Goal: Information Seeking & Learning: Learn about a topic

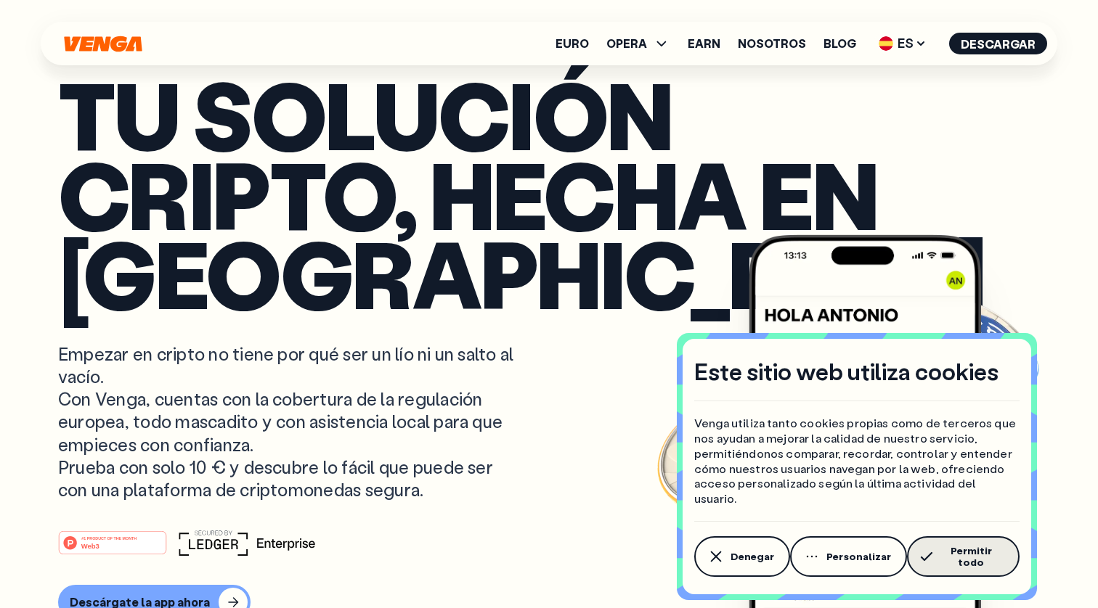
click at [934, 549] on button "Permitir todo" at bounding box center [963, 557] width 113 height 41
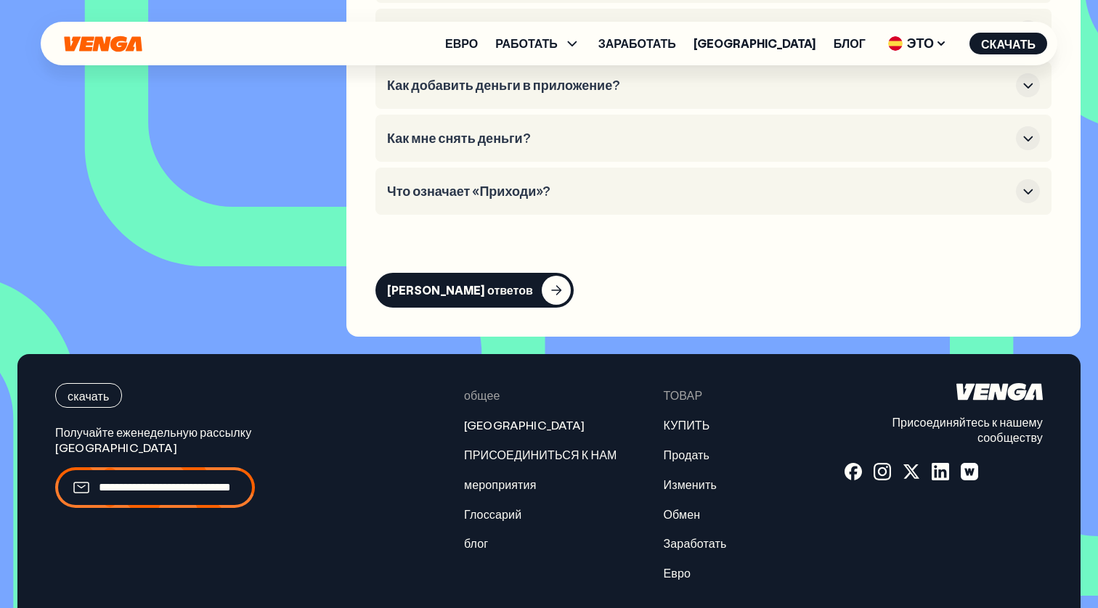
scroll to position [7031, 0]
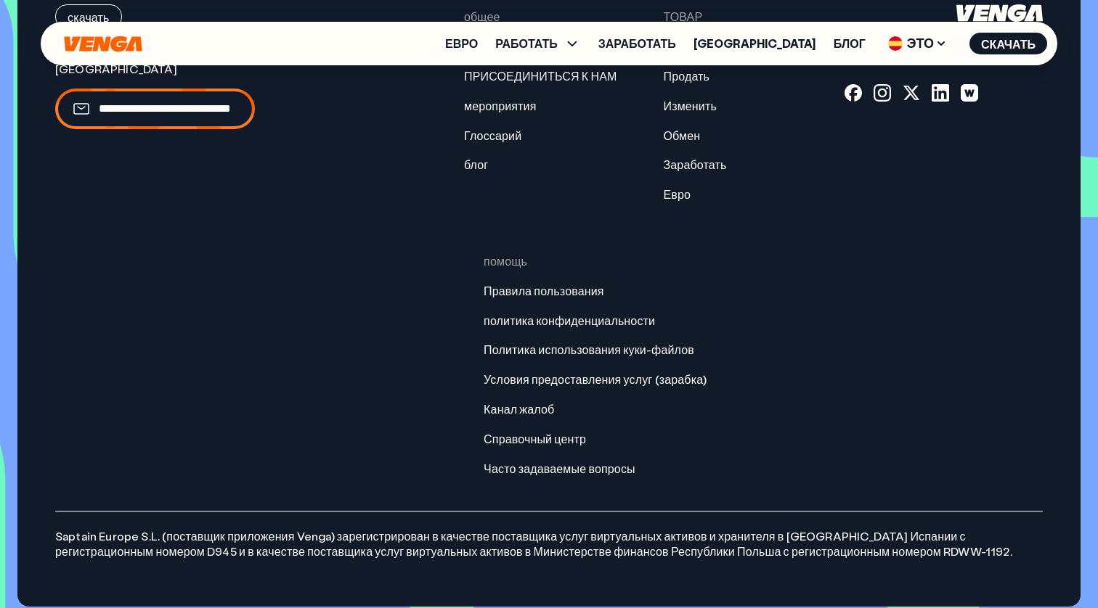
click at [547, 51] on ul "Евро РАБОТАТЬ КУПИТЬ Продать Изменить Обмен Заработать США блог ЭТО Английский …" at bounding box center [746, 43] width 602 height 23
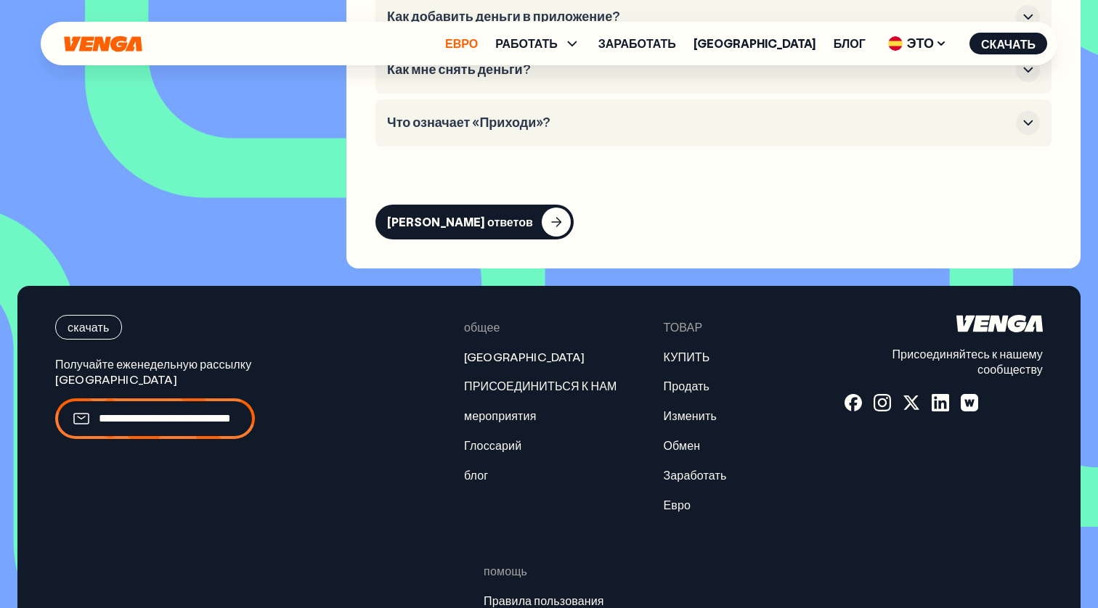
click at [478, 42] on link "Евро" at bounding box center [461, 44] width 33 height 12
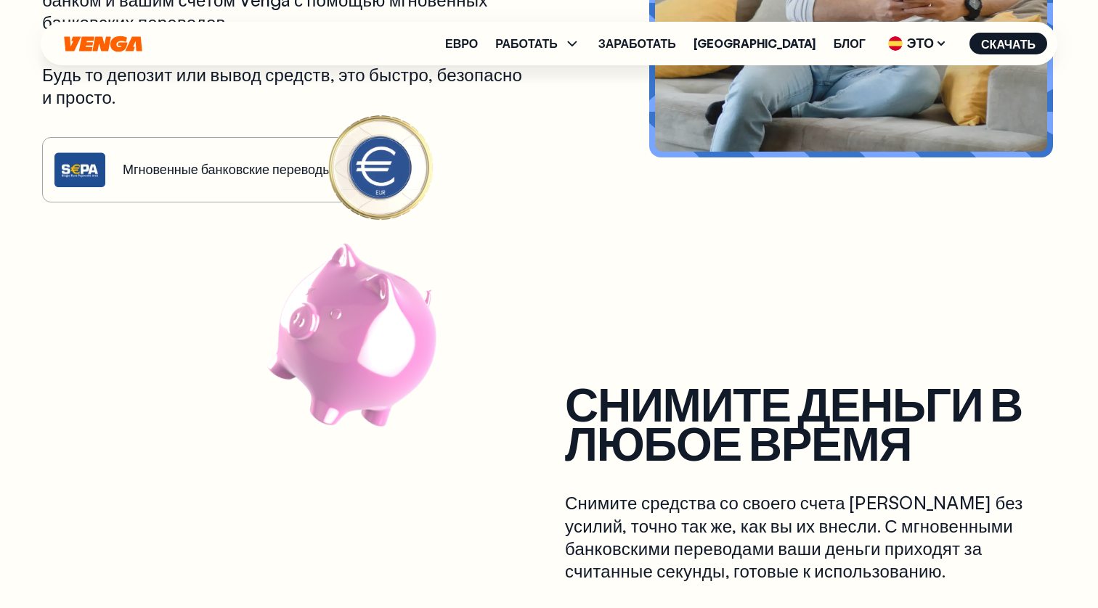
scroll to position [928, 1]
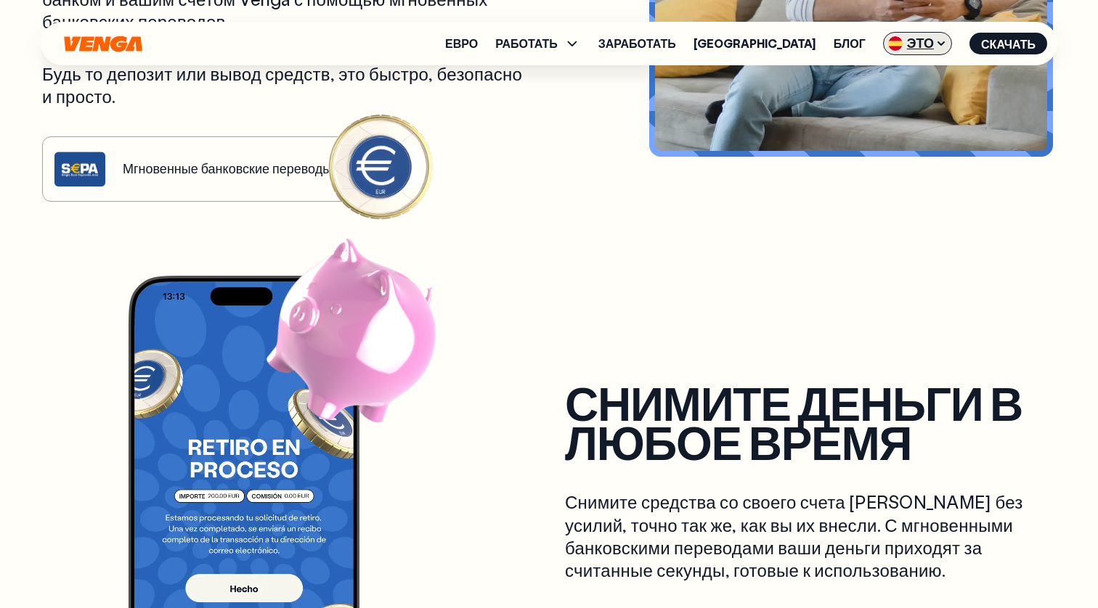
click at [913, 43] on span "ЭТО" at bounding box center [917, 43] width 69 height 23
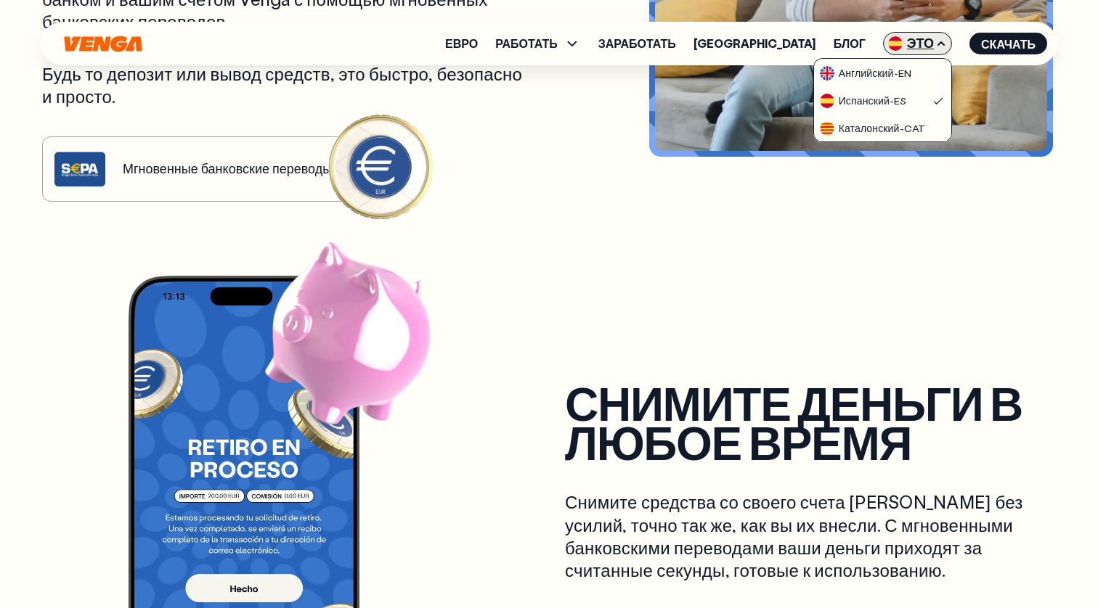
click at [913, 43] on span "ЭТО" at bounding box center [917, 43] width 69 height 23
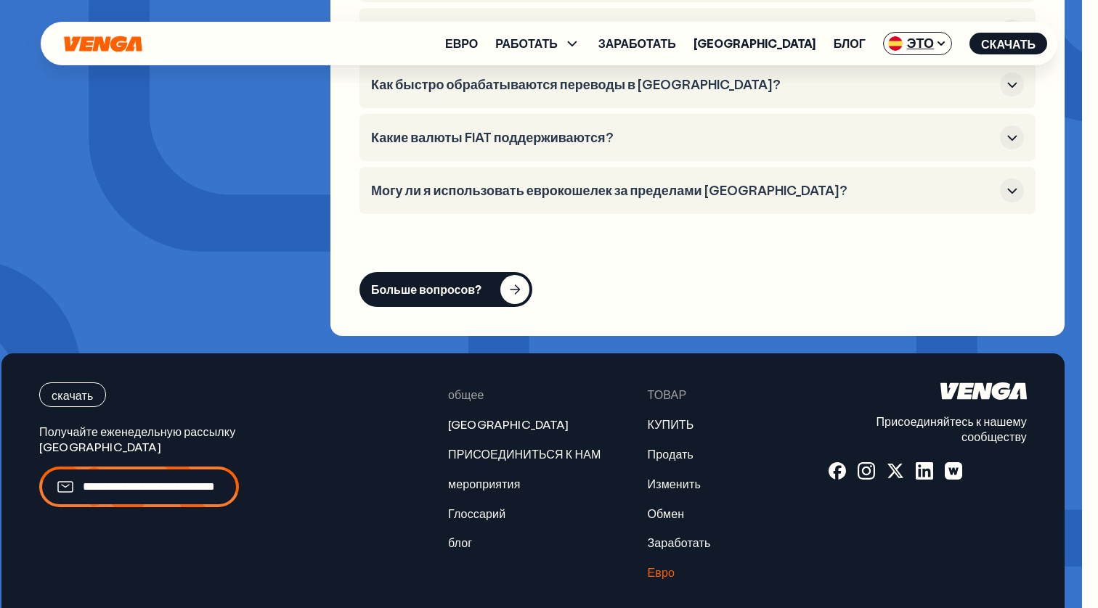
scroll to position [6101, 16]
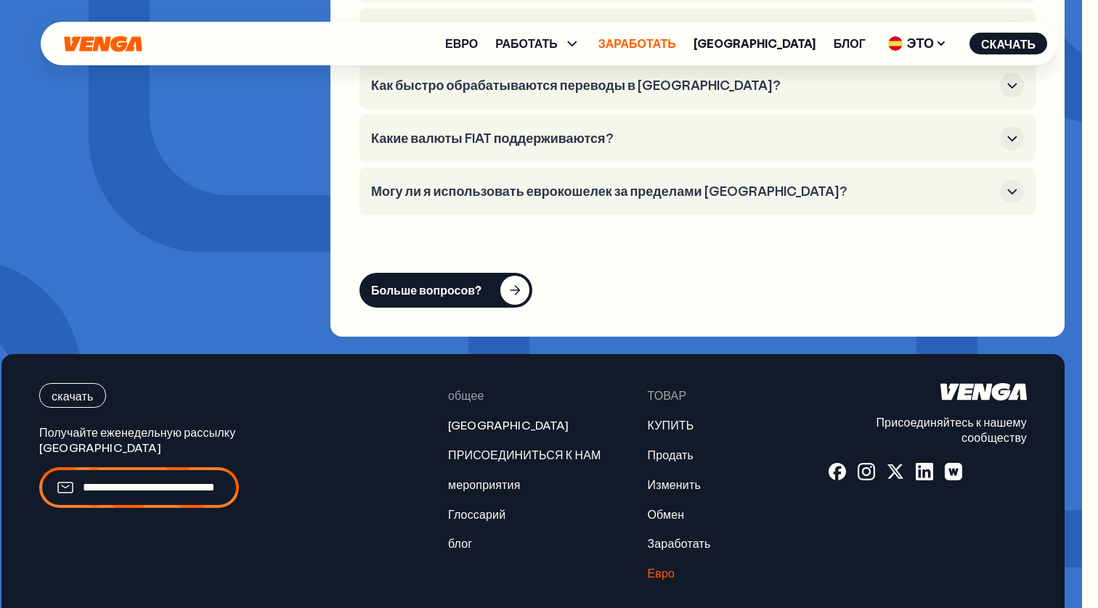
click at [676, 41] on link "Заработать" at bounding box center [637, 44] width 78 height 12
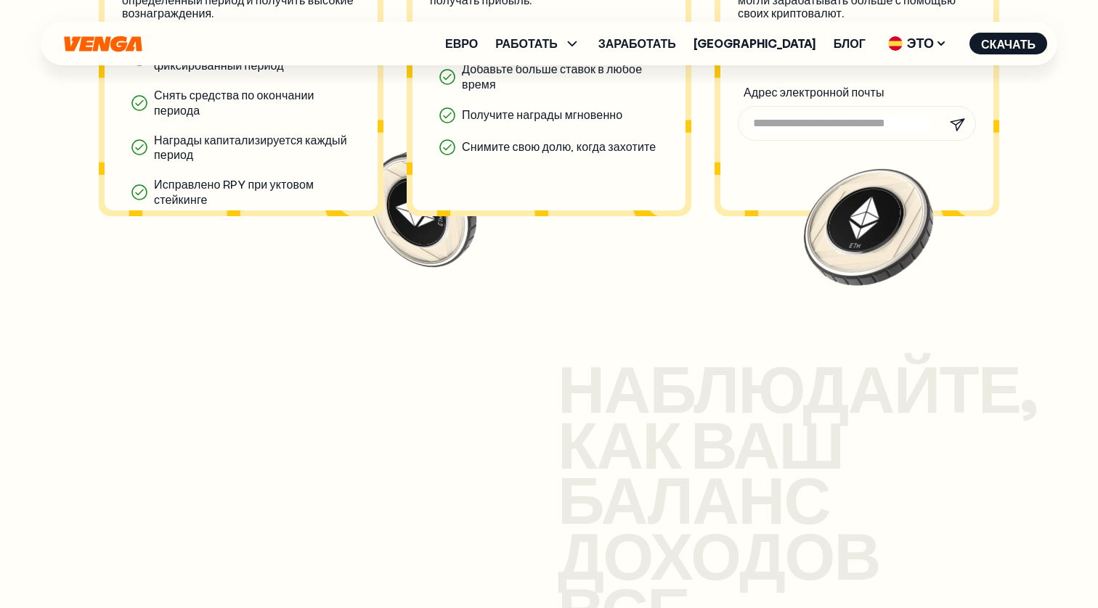
scroll to position [1544, 1]
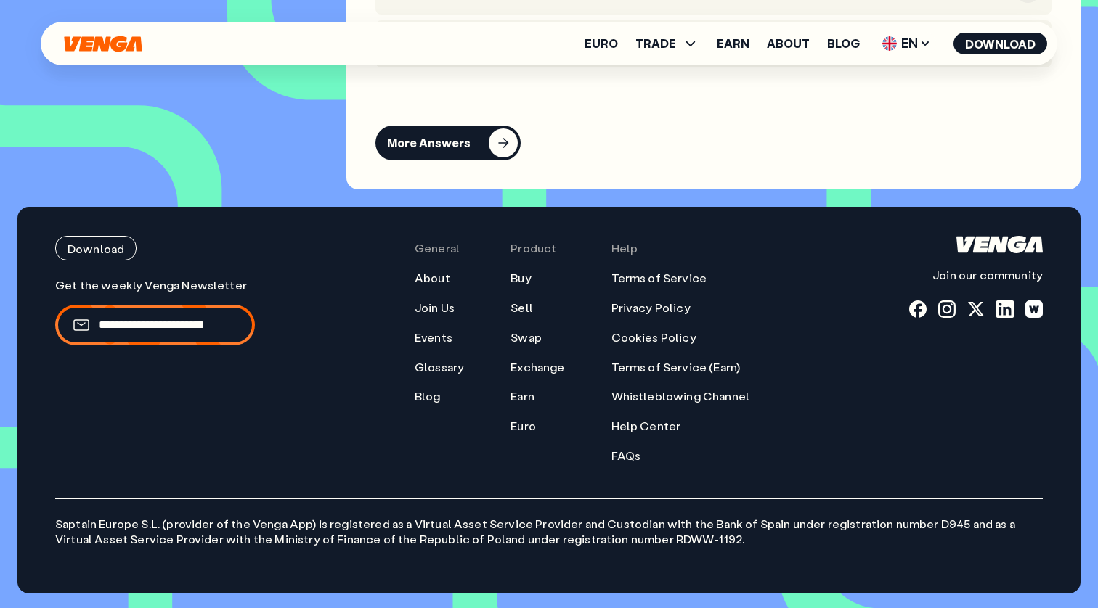
scroll to position [6332, 0]
